Goal: Download file/media

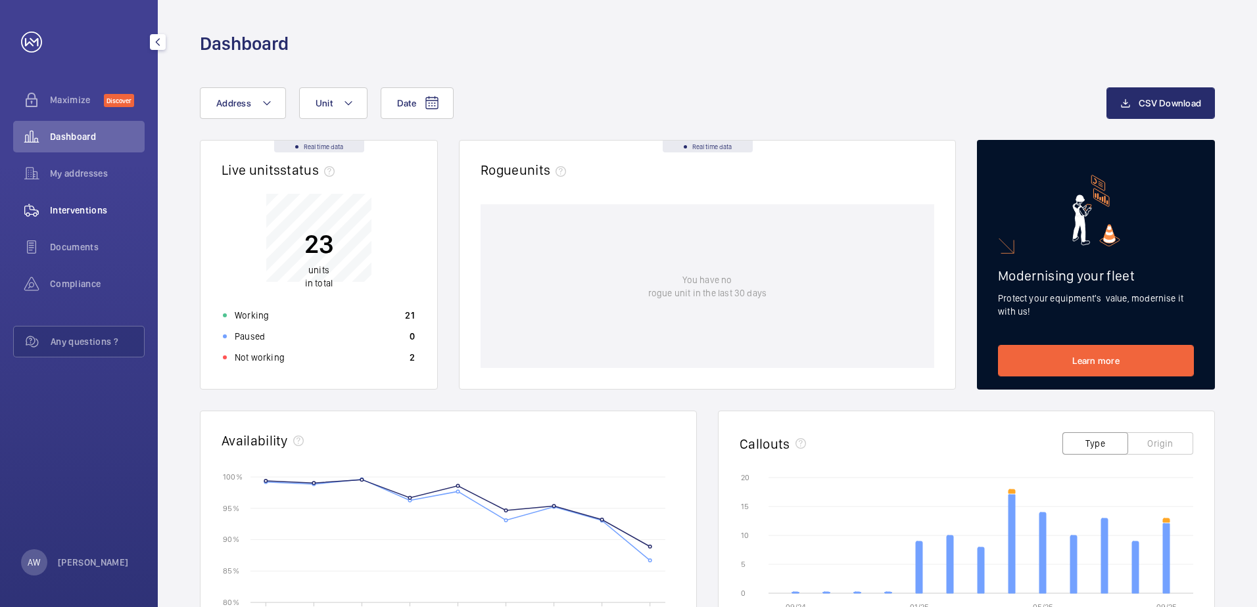
click at [97, 213] on span "Interventions" at bounding box center [97, 210] width 95 height 13
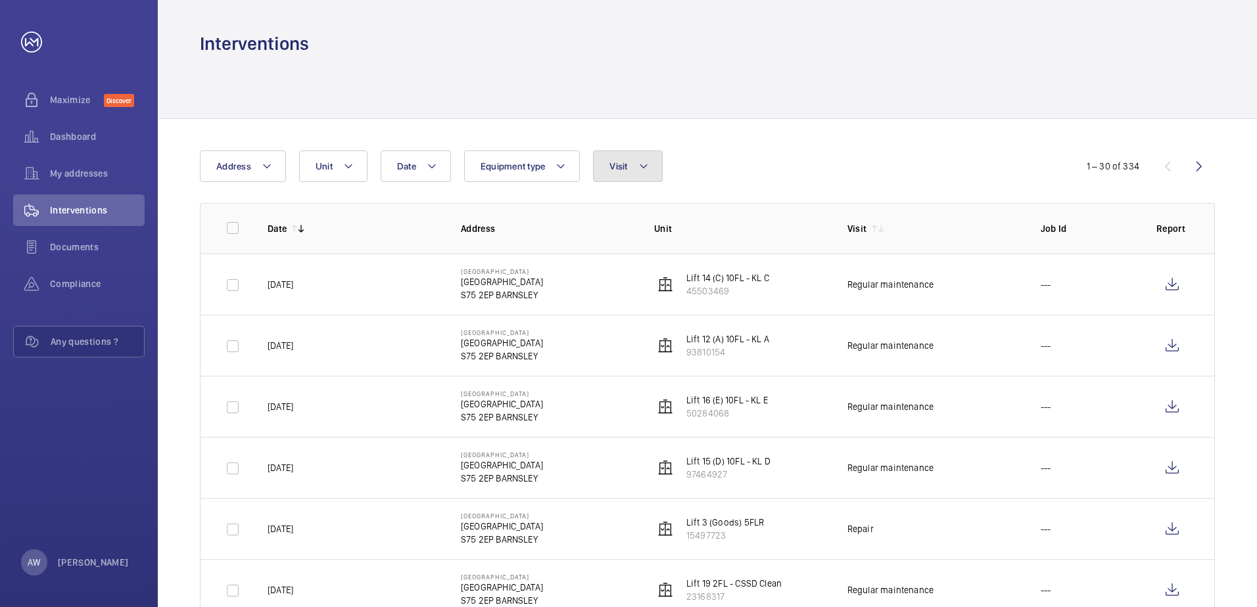
click at [646, 179] on button "Visit" at bounding box center [627, 167] width 69 height 32
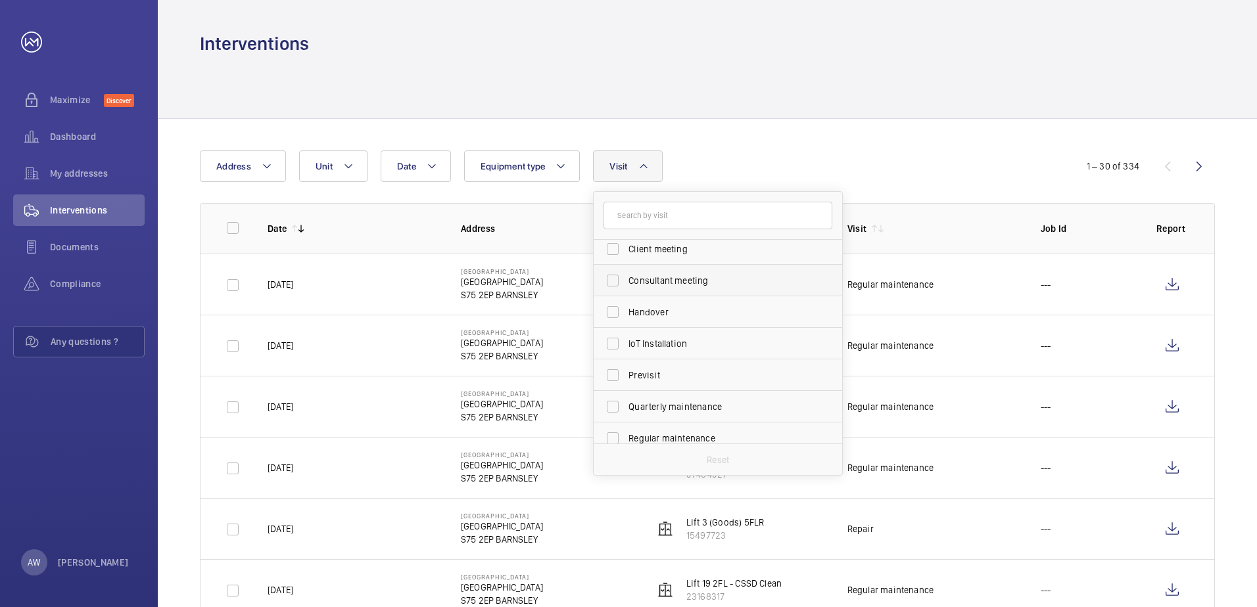
scroll to position [131, 0]
click at [696, 368] on label "Regular maintenance" at bounding box center [707, 377] width 229 height 32
click at [626, 368] on input "Regular maintenance" at bounding box center [612, 376] width 26 height 26
checkbox input "true"
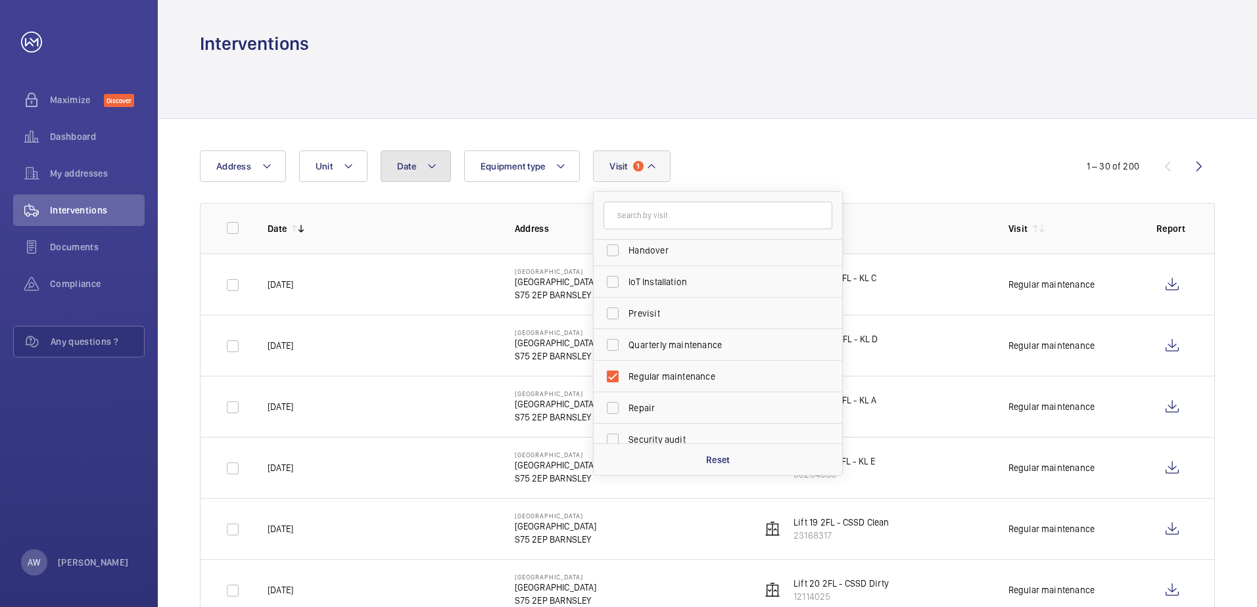
click at [442, 165] on button "Date" at bounding box center [416, 167] width 70 height 32
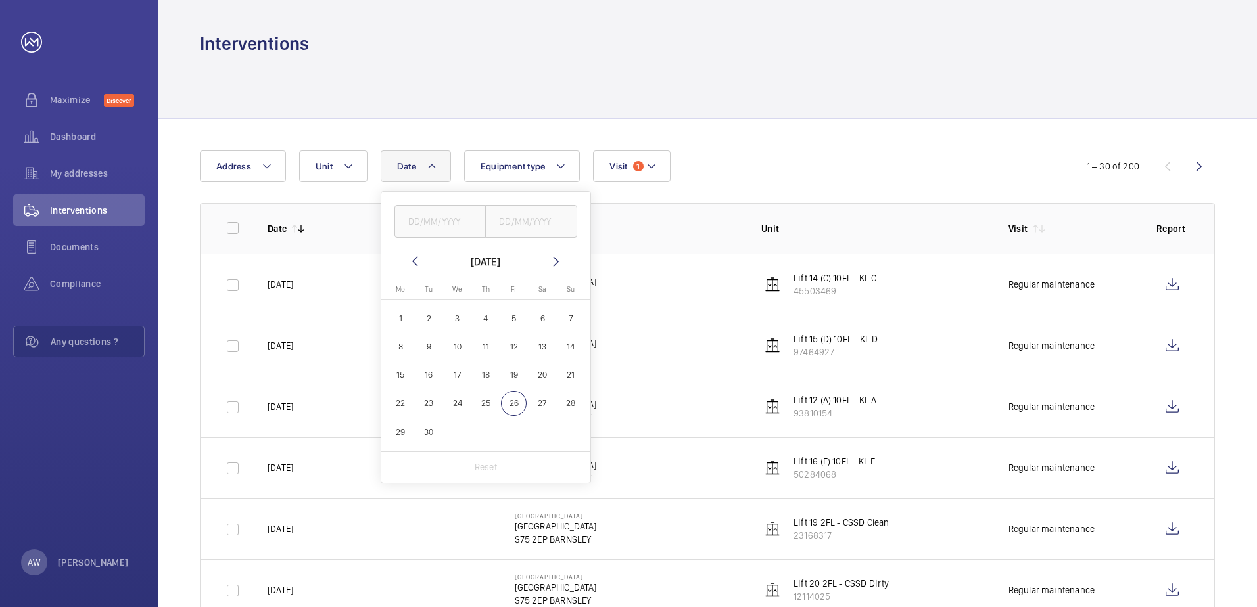
click at [415, 261] on mat-icon at bounding box center [415, 262] width 16 height 16
click at [414, 256] on mat-icon at bounding box center [415, 262] width 16 height 16
click at [415, 256] on mat-icon at bounding box center [415, 262] width 16 height 16
click at [762, 156] on div "Date June 2025 Monday Mo Tuesday Tu Wednesday We Thursday Th Friday Fr Saturday…" at bounding box center [628, 167] width 857 height 32
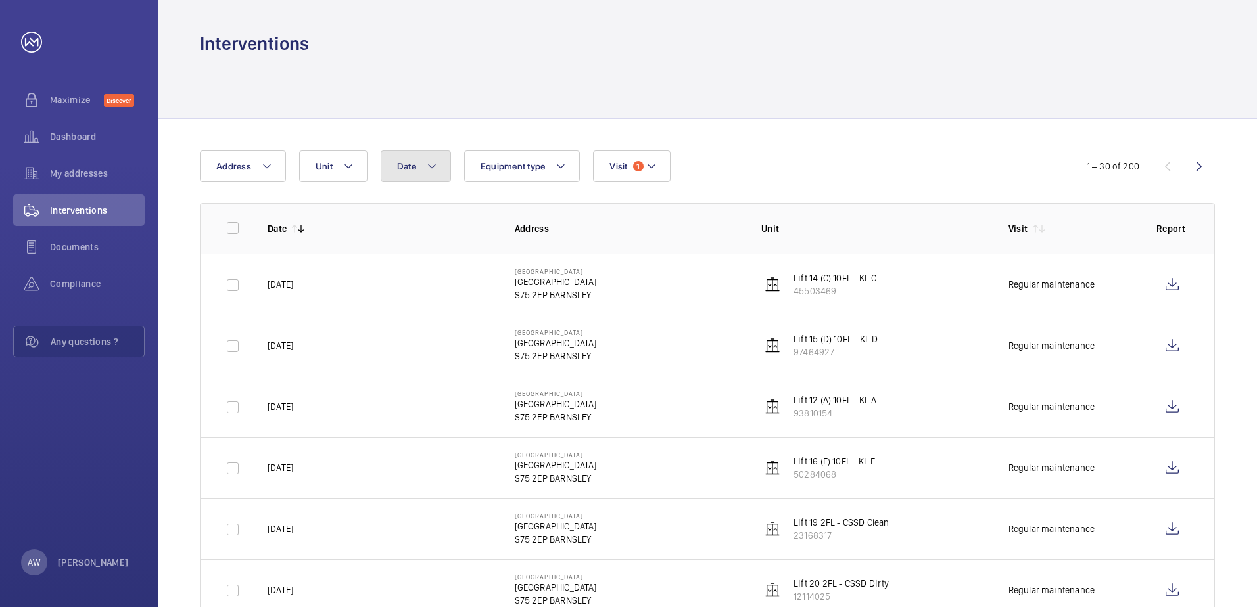
click at [418, 172] on button "Date" at bounding box center [416, 167] width 70 height 32
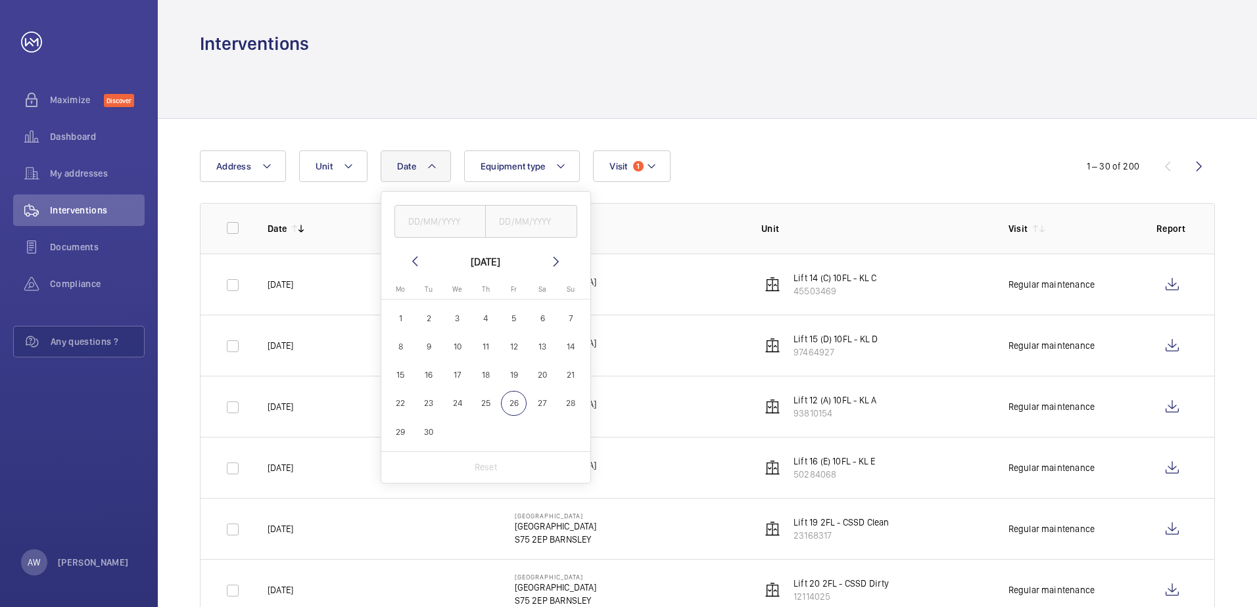
click at [413, 261] on mat-icon at bounding box center [415, 262] width 16 height 16
click at [565, 323] on span "1" at bounding box center [571, 319] width 26 height 26
type input "01/06/2025"
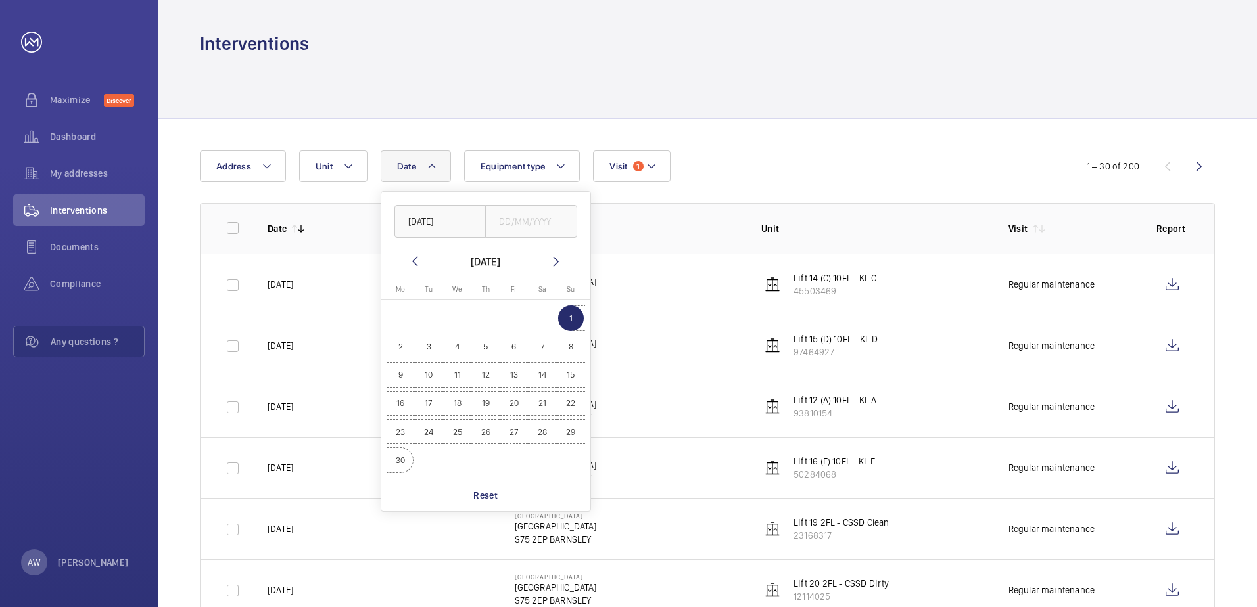
click at [402, 467] on span "30" at bounding box center [401, 461] width 26 height 26
type input "30/06/2025"
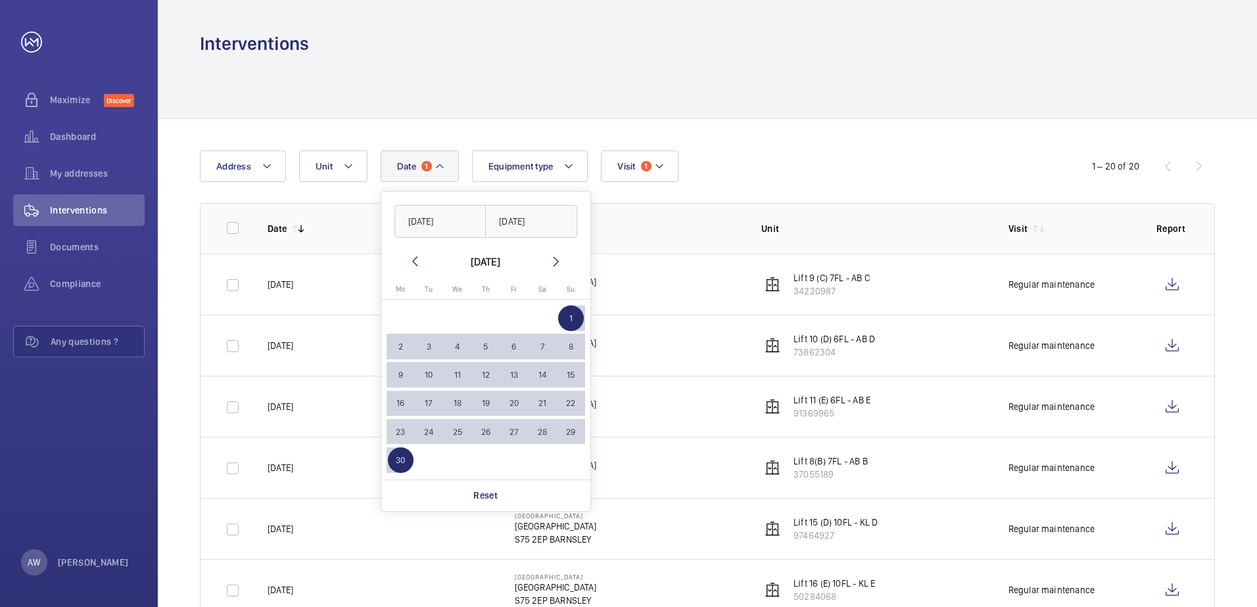
click at [649, 277] on td "Barnsley Hospital Barnsley Hospital S75 2EP BARNSLEY" at bounding box center [617, 284] width 247 height 61
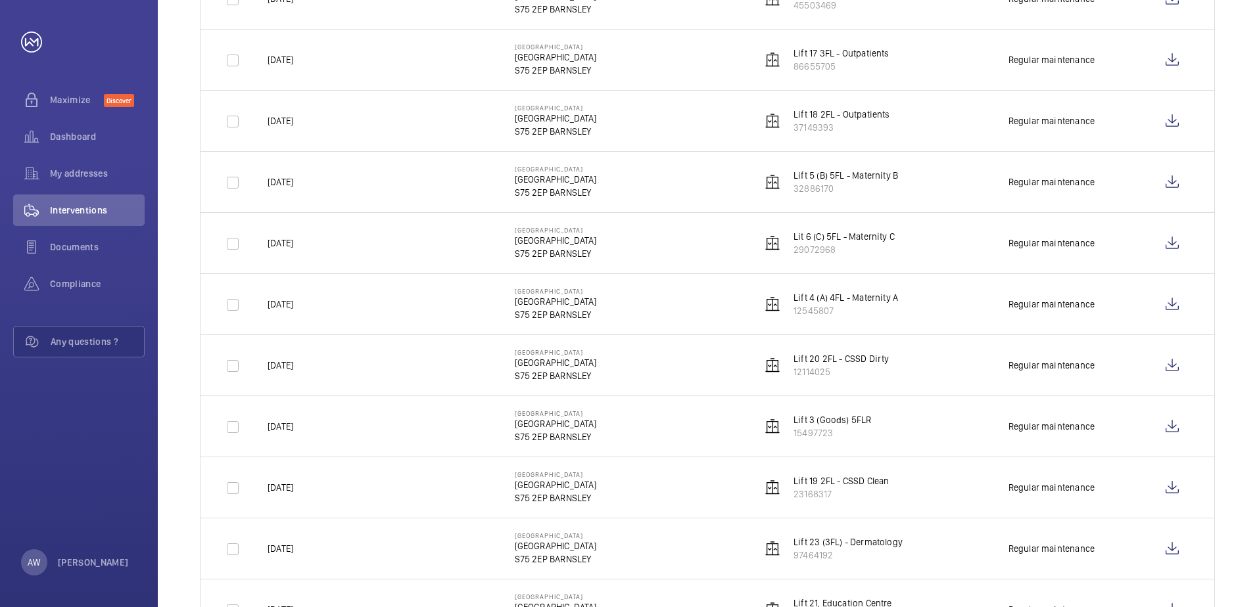
scroll to position [901, 0]
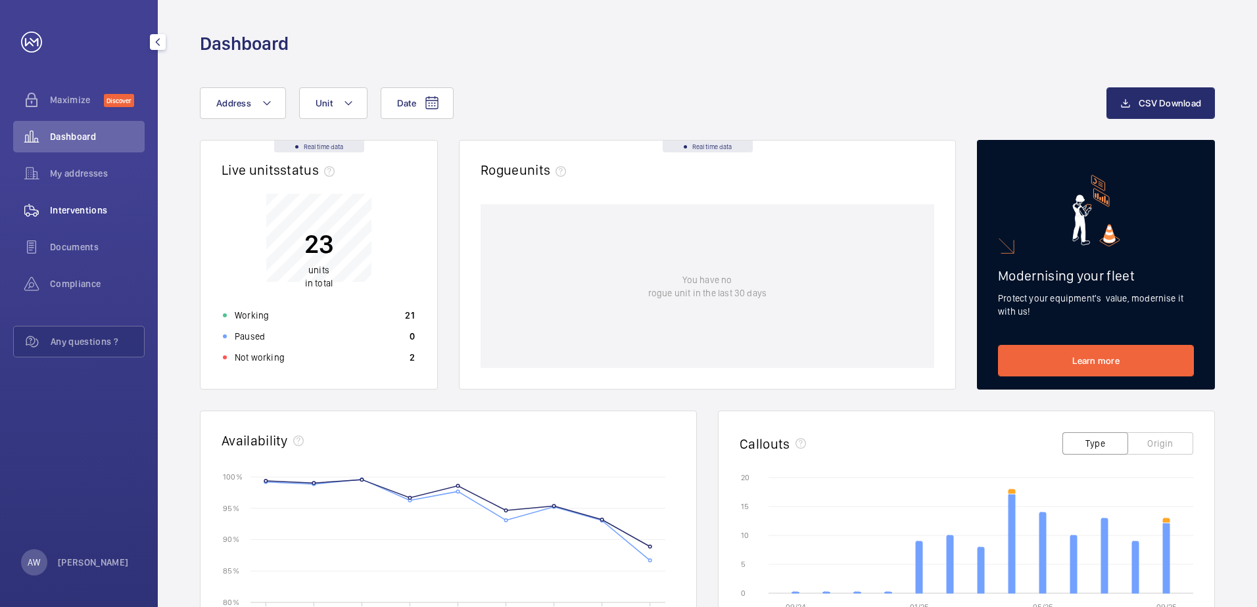
click at [74, 213] on span "Interventions" at bounding box center [97, 210] width 95 height 13
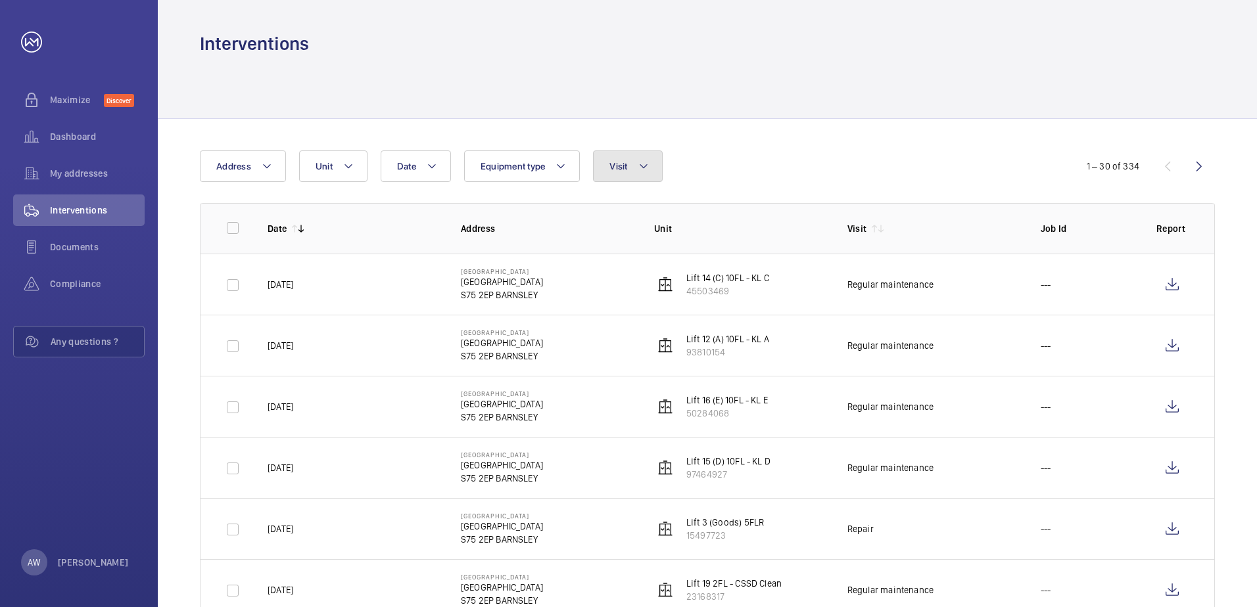
click at [645, 164] on mat-icon at bounding box center [643, 166] width 11 height 16
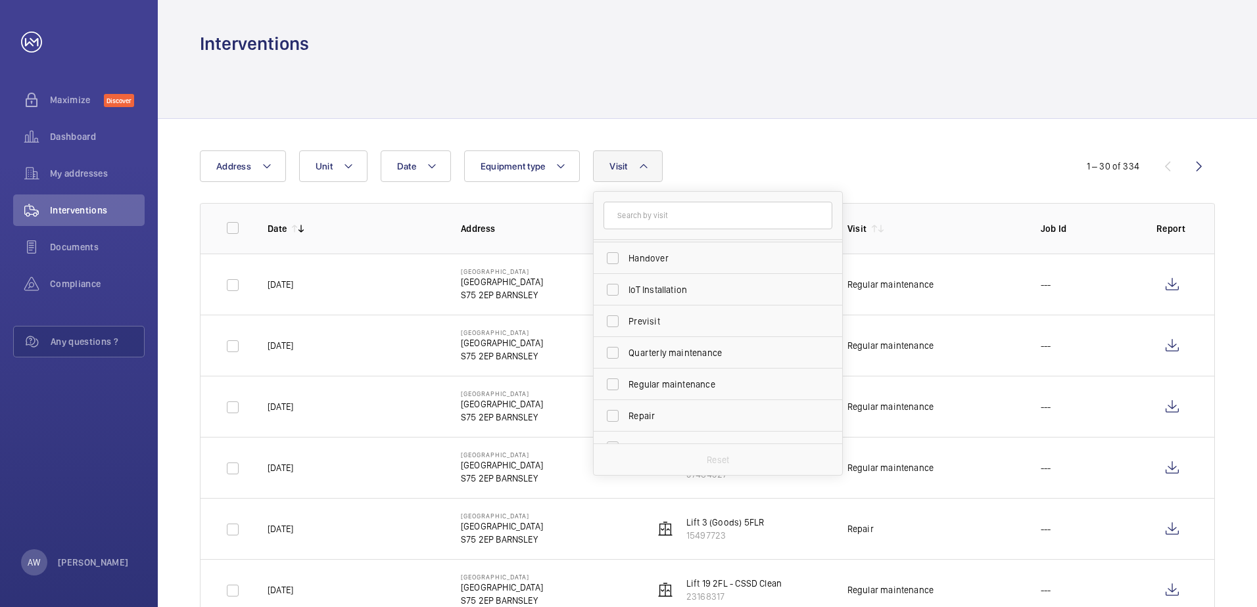
scroll to position [131, 0]
click at [688, 375] on span "Regular maintenance" at bounding box center [718, 376] width 181 height 13
click at [626, 375] on input "Regular maintenance" at bounding box center [612, 376] width 26 height 26
checkbox input "true"
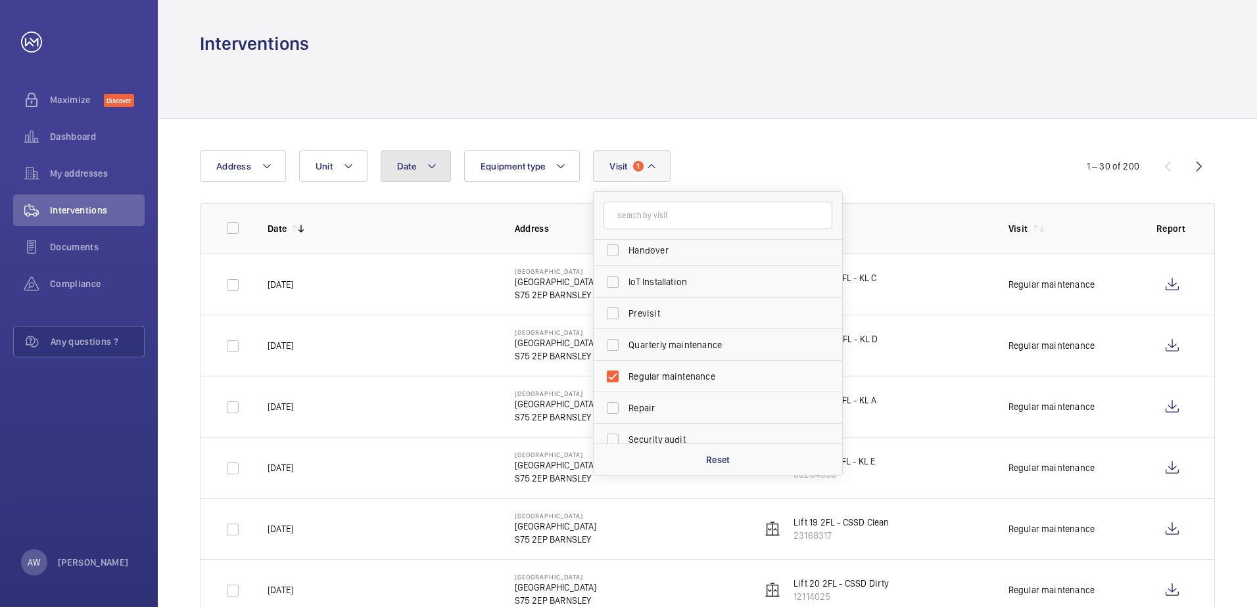
click at [436, 170] on mat-icon at bounding box center [432, 166] width 11 height 16
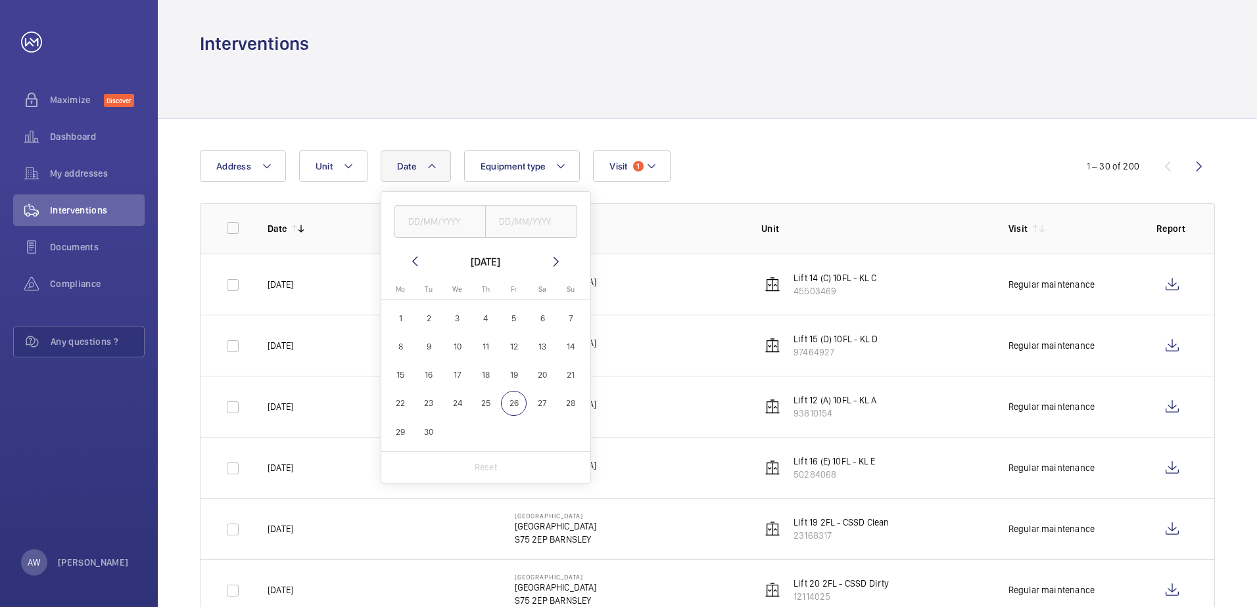
click at [401, 315] on span "1" at bounding box center [401, 319] width 26 height 26
type input "[DATE]"
click at [428, 430] on span "30" at bounding box center [429, 432] width 26 height 26
type input "[DATE]"
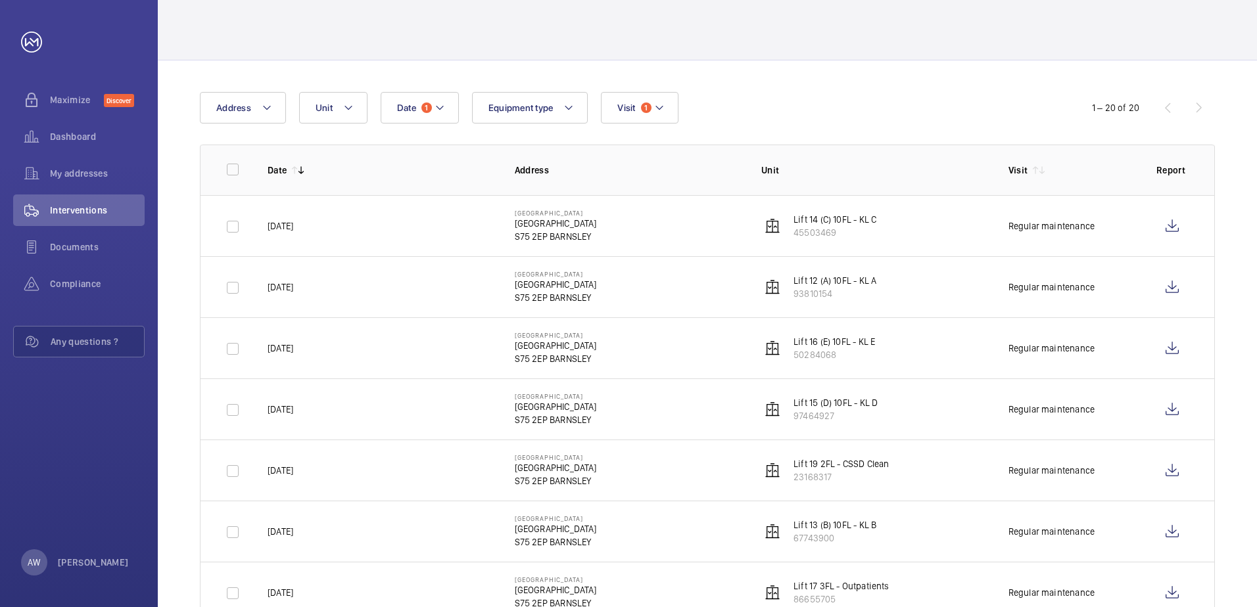
scroll to position [47, 0]
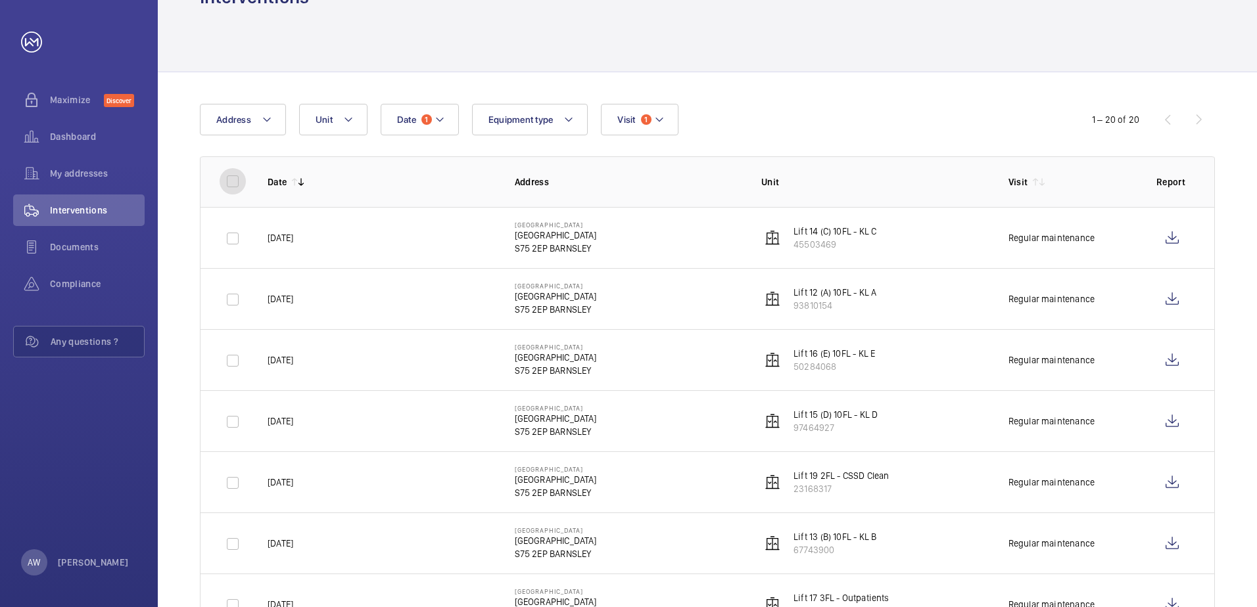
click at [233, 181] on input "checkbox" at bounding box center [233, 181] width 26 height 26
checkbox input "true"
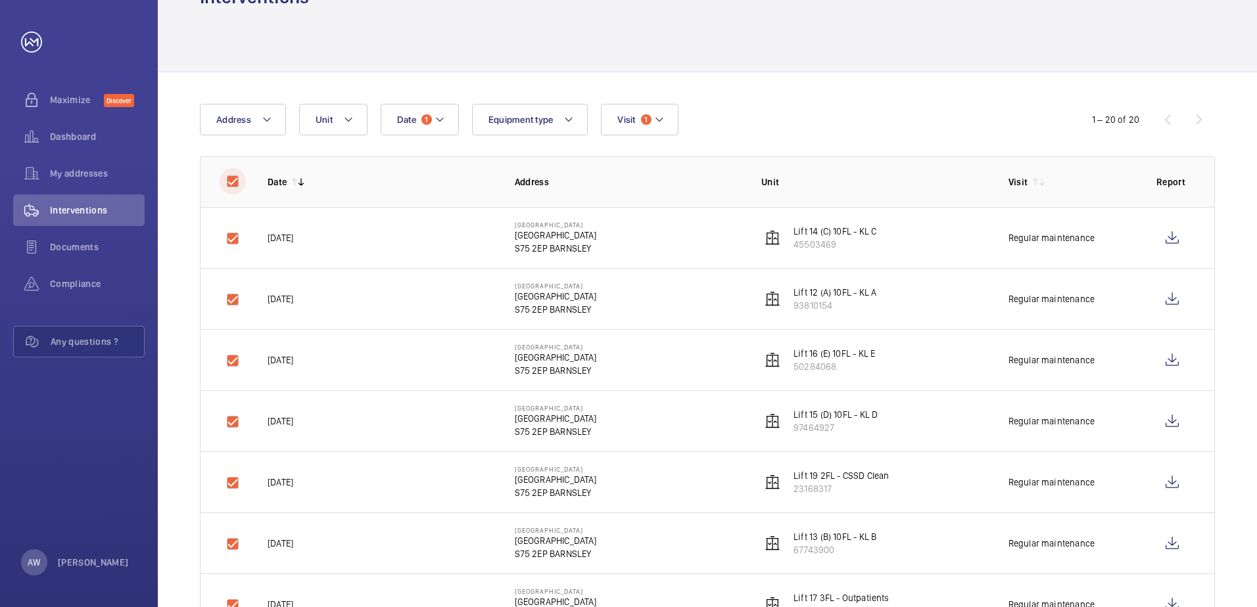
checkbox input "true"
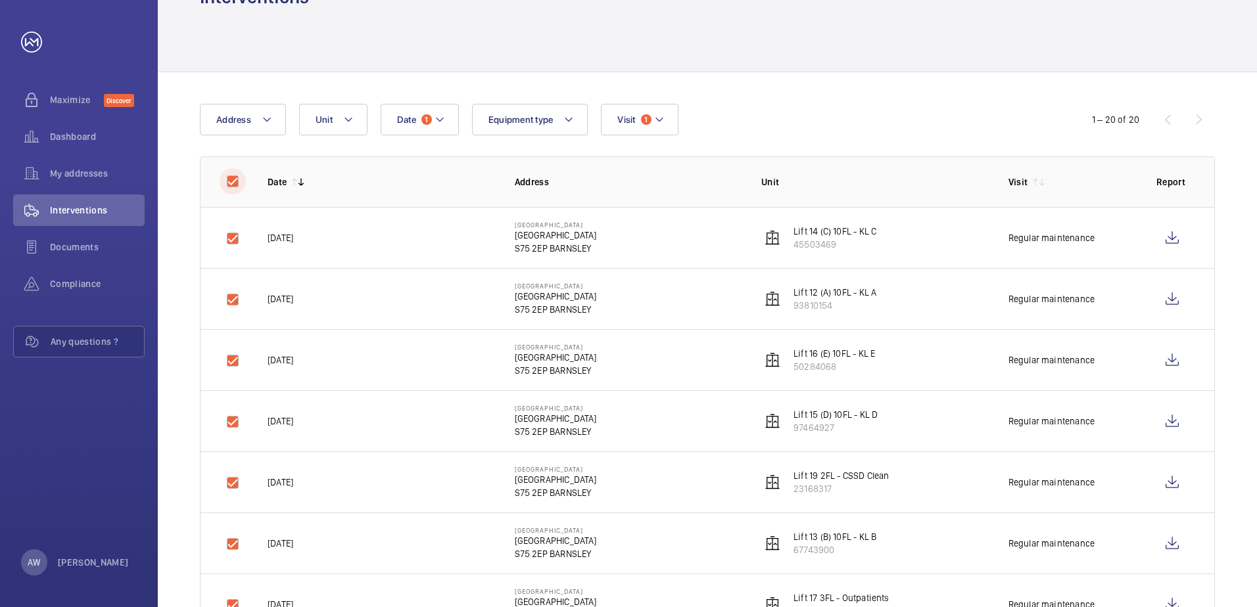
checkbox input "true"
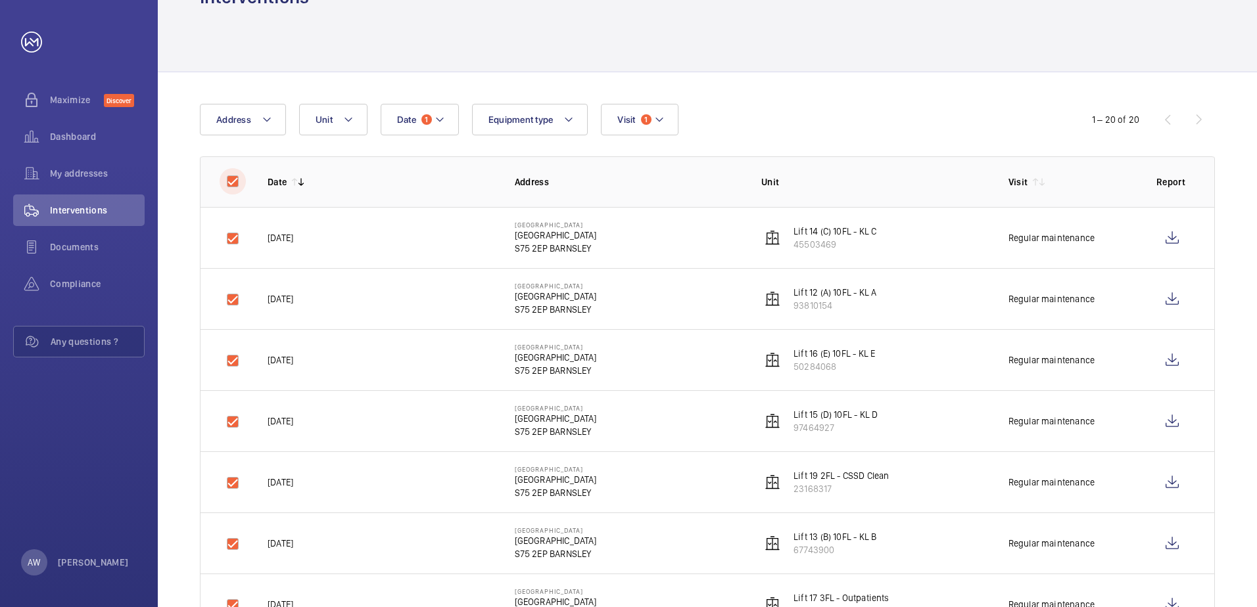
checkbox input "true"
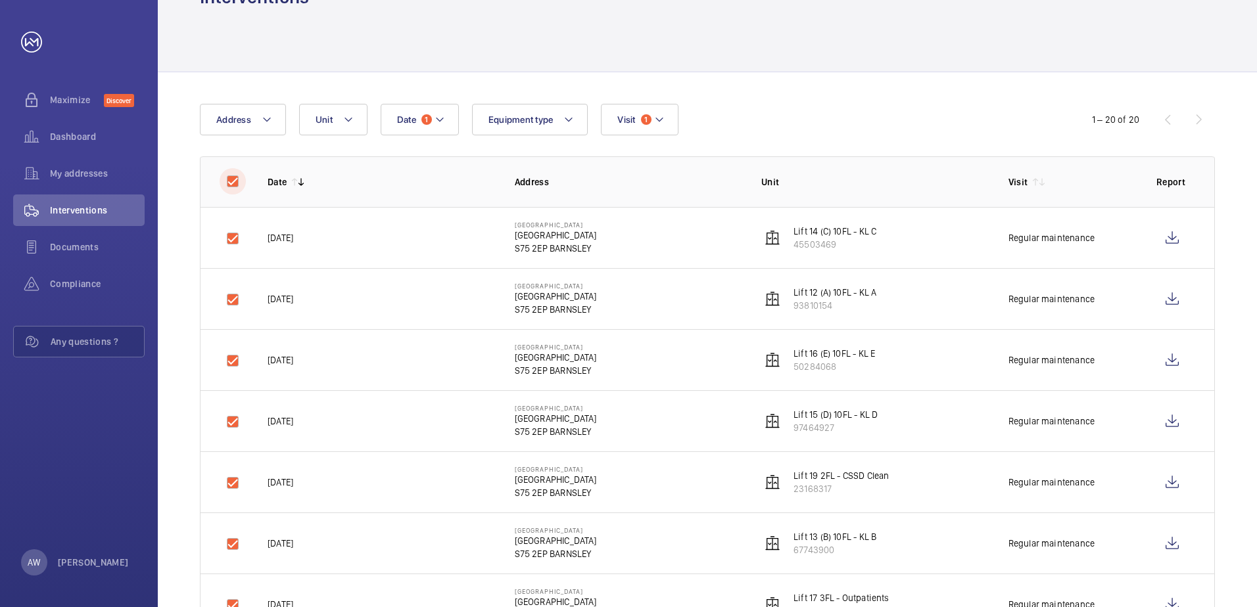
checkbox input "true"
click at [1142, 116] on button "Download 20 reports" at bounding box center [1157, 120] width 116 height 32
